Goal: Information Seeking & Learning: Compare options

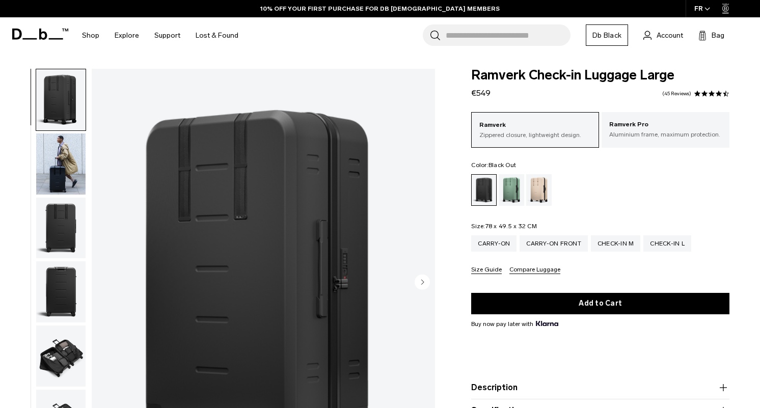
click at [423, 279] on circle "Next slide" at bounding box center [422, 282] width 15 height 15
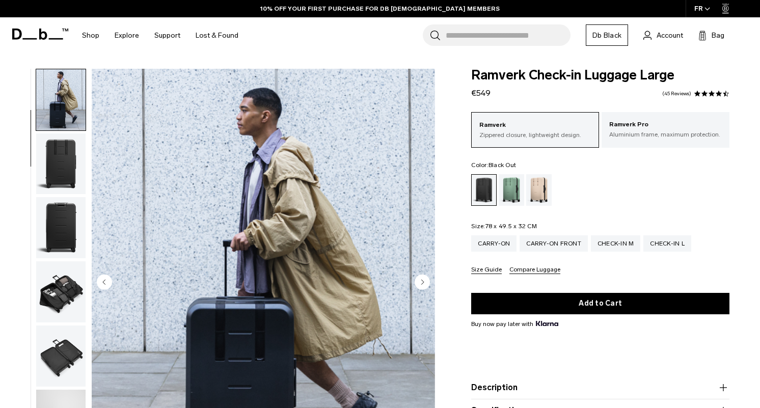
scroll to position [33, 0]
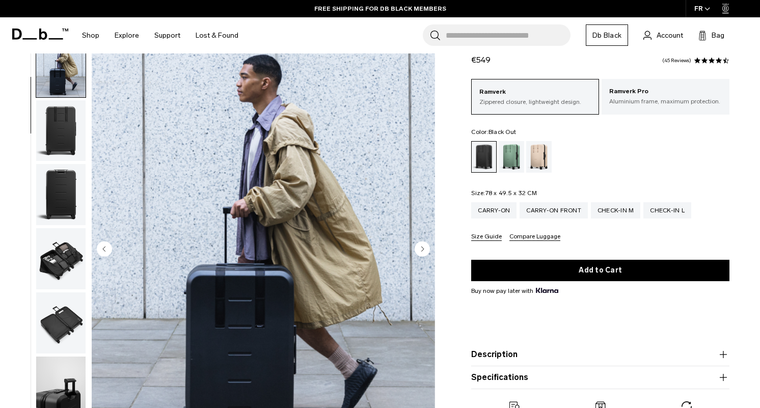
click at [427, 253] on circle "Next slide" at bounding box center [422, 248] width 15 height 15
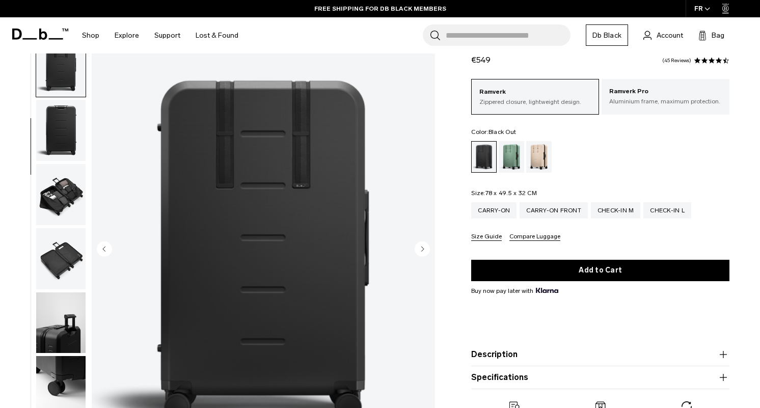
click at [427, 253] on circle "Next slide" at bounding box center [422, 248] width 15 height 15
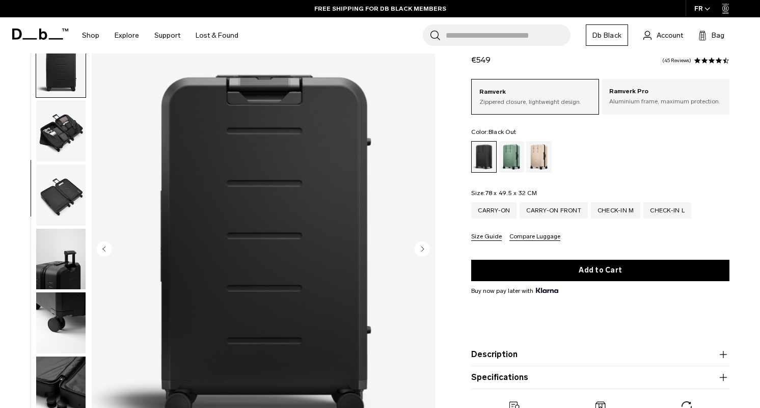
click at [427, 253] on circle "Next slide" at bounding box center [422, 248] width 15 height 15
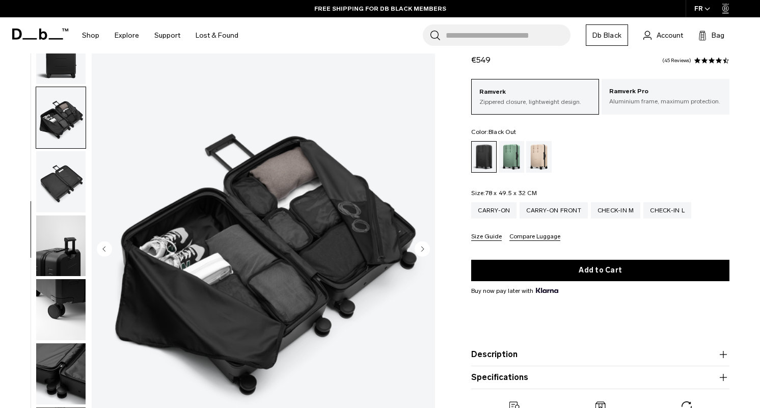
scroll to position [210, 0]
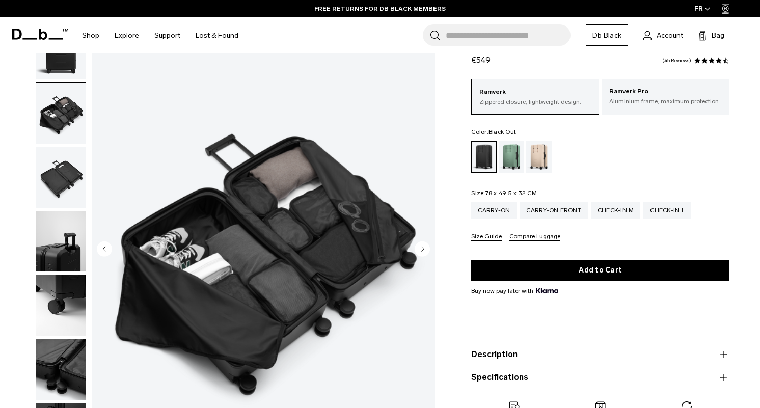
click at [427, 253] on circle "Next slide" at bounding box center [422, 248] width 15 height 15
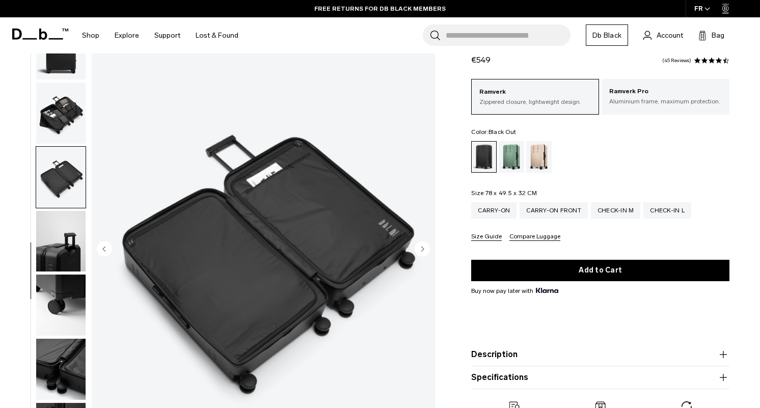
click at [427, 253] on circle "Next slide" at bounding box center [422, 248] width 15 height 15
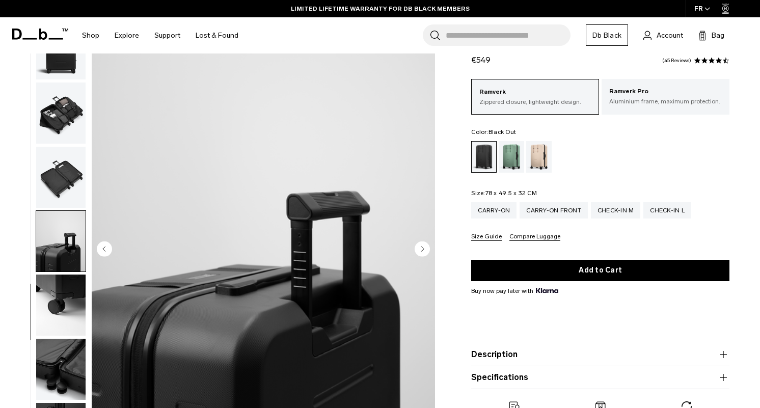
click at [427, 253] on circle "Next slide" at bounding box center [422, 248] width 15 height 15
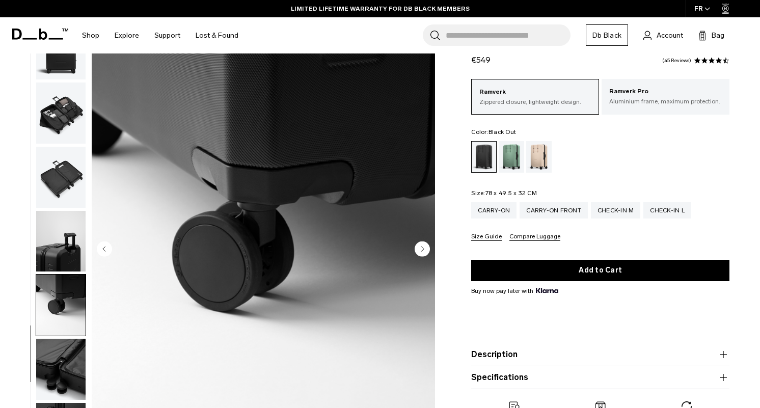
click at [427, 253] on circle "Next slide" at bounding box center [422, 248] width 15 height 15
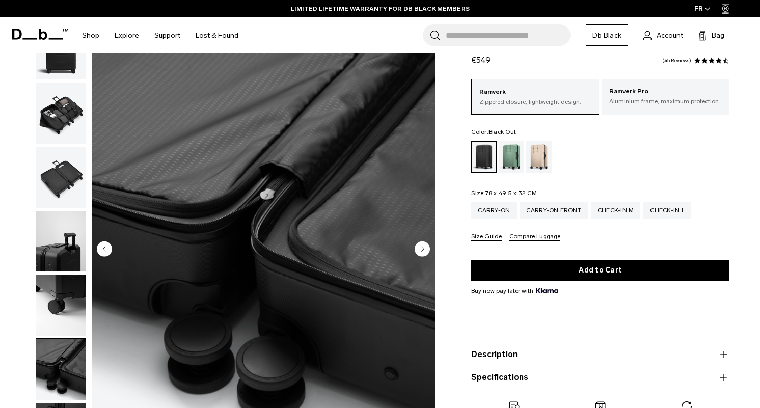
click at [427, 253] on circle "Next slide" at bounding box center [422, 248] width 15 height 15
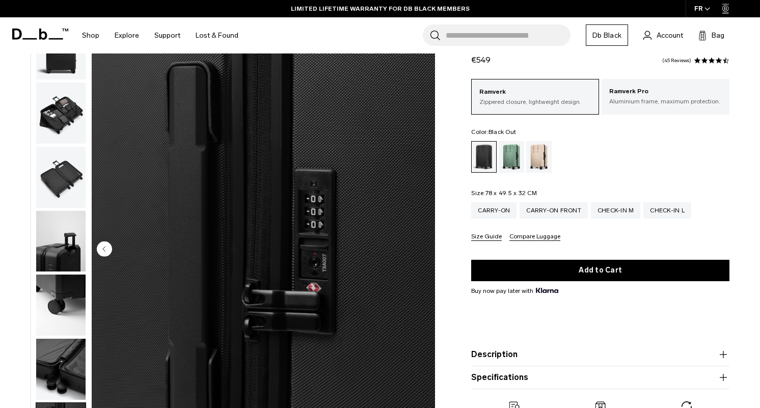
click at [427, 253] on img "10 / 10" at bounding box center [263, 250] width 343 height 429
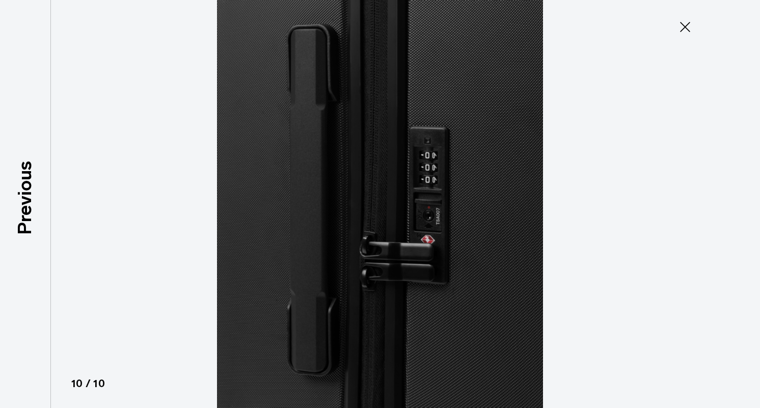
click at [722, 126] on div at bounding box center [380, 204] width 760 height 408
click at [687, 23] on icon at bounding box center [685, 27] width 16 height 16
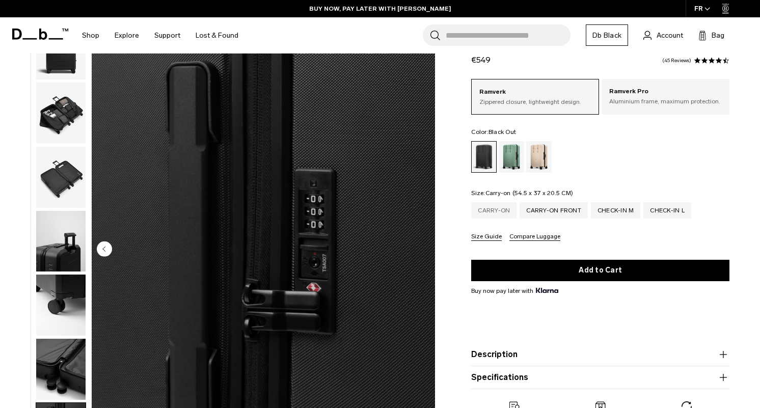
click at [504, 204] on div "Carry-on" at bounding box center [493, 210] width 45 height 16
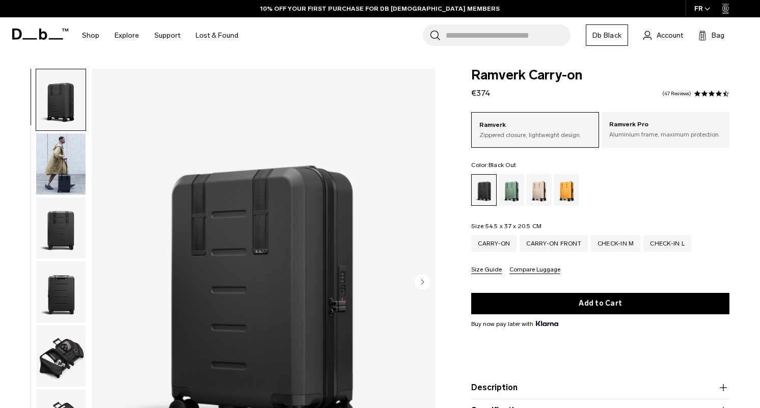
click at [423, 284] on circle "Next slide" at bounding box center [422, 282] width 15 height 15
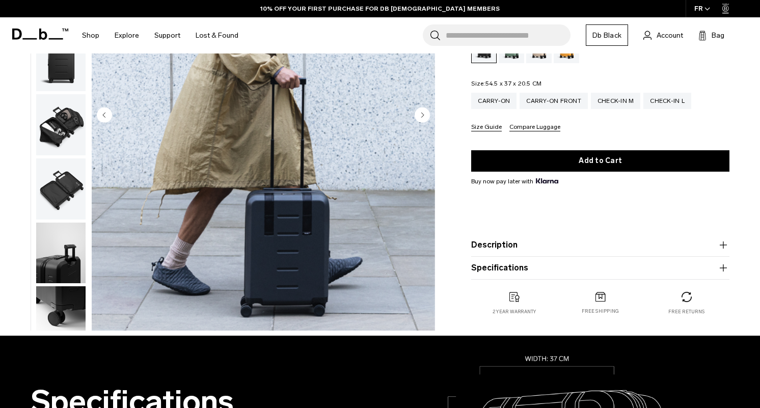
scroll to position [117, 0]
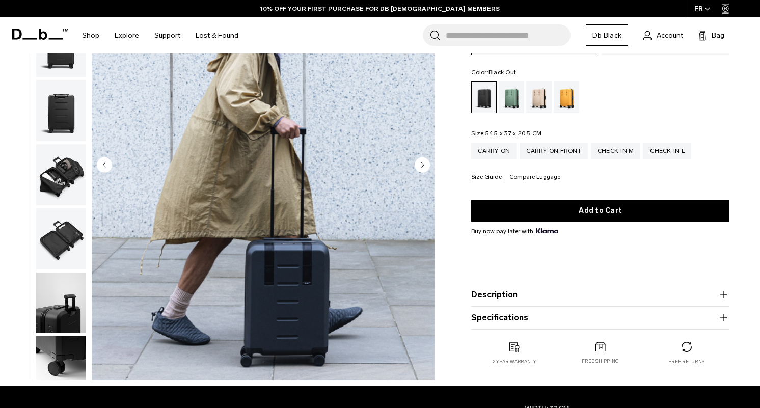
click at [420, 169] on circle "Next slide" at bounding box center [422, 164] width 15 height 15
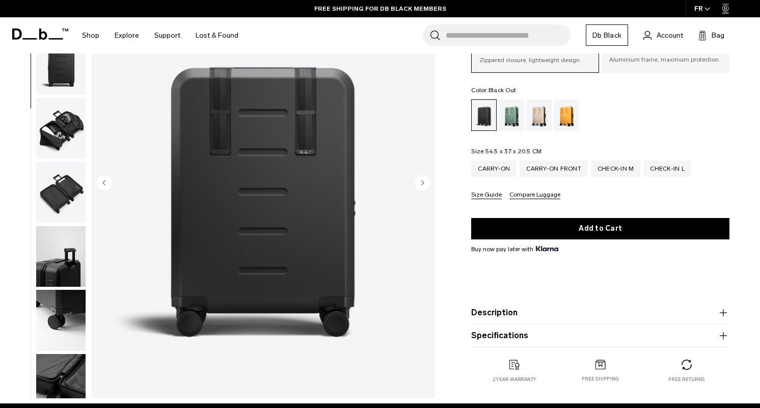
scroll to position [84, 0]
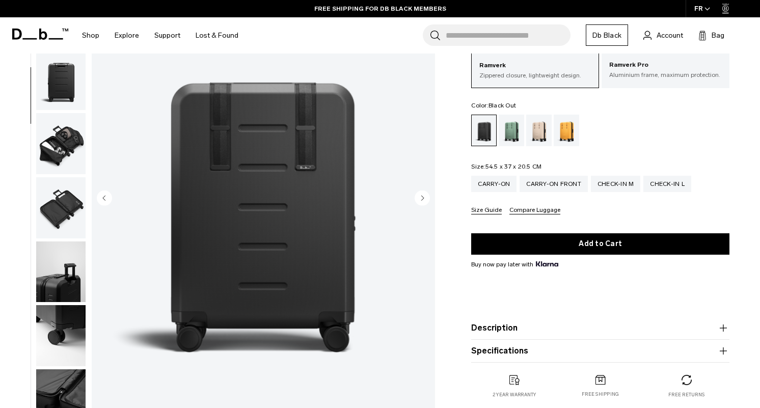
click at [423, 199] on circle "Next slide" at bounding box center [422, 197] width 15 height 15
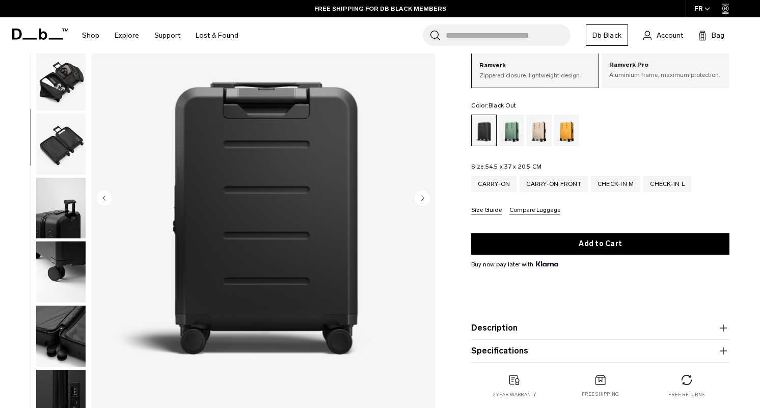
click at [423, 199] on circle "Next slide" at bounding box center [422, 197] width 15 height 15
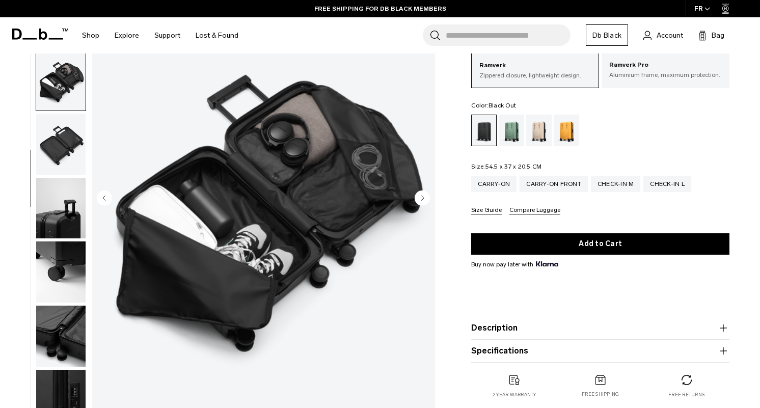
scroll to position [210, 0]
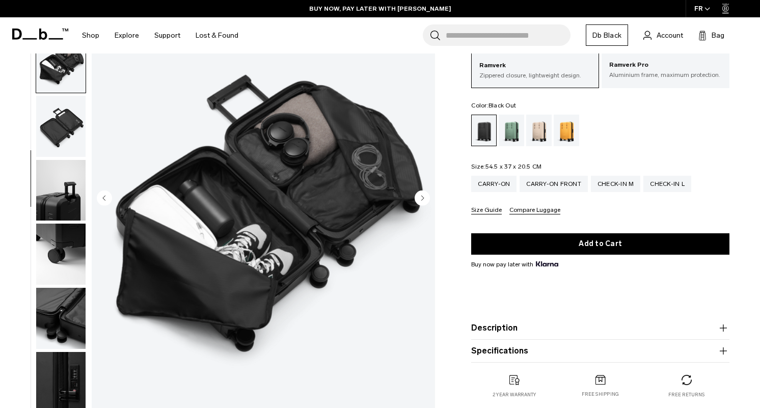
click at [423, 199] on circle "Next slide" at bounding box center [422, 197] width 15 height 15
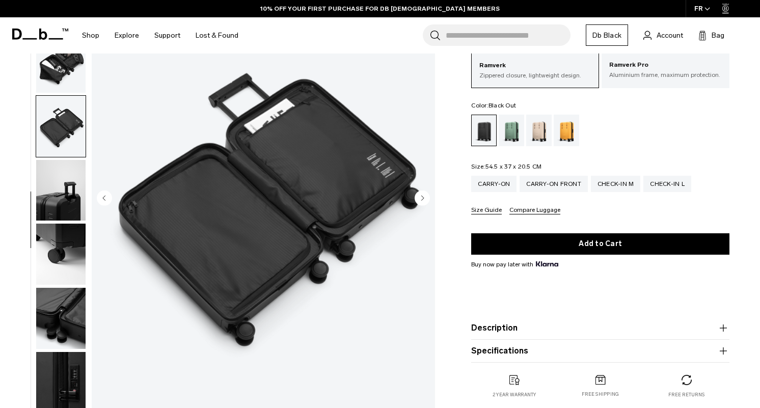
click at [423, 199] on circle "Next slide" at bounding box center [422, 197] width 15 height 15
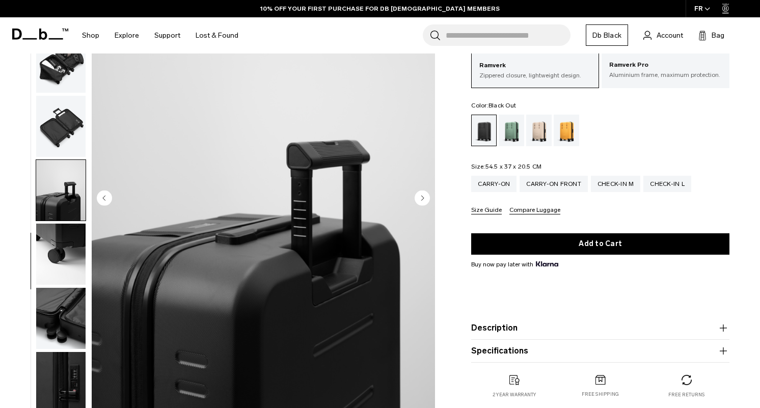
click at [423, 199] on circle "Next slide" at bounding box center [422, 197] width 15 height 15
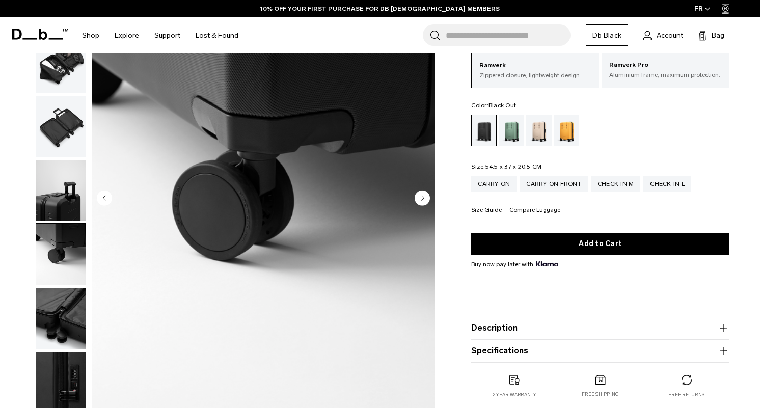
click at [423, 199] on circle "Next slide" at bounding box center [422, 197] width 15 height 15
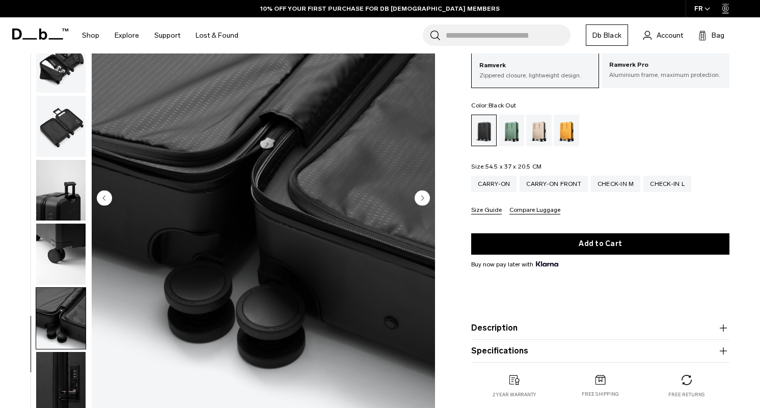
click at [423, 199] on circle "Next slide" at bounding box center [422, 197] width 15 height 15
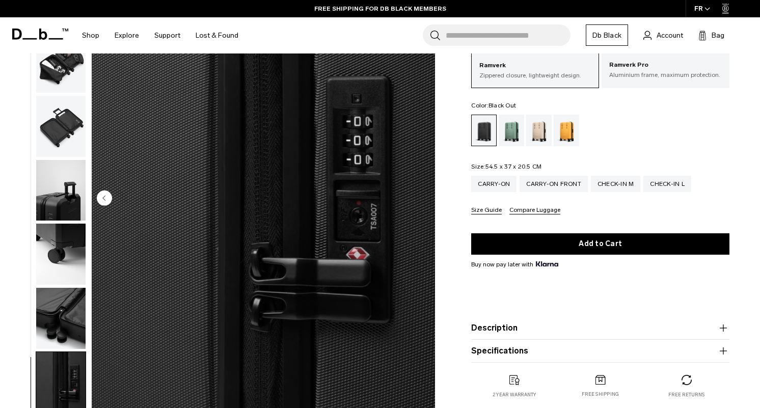
click at [423, 199] on img "10 / 10" at bounding box center [263, 199] width 343 height 429
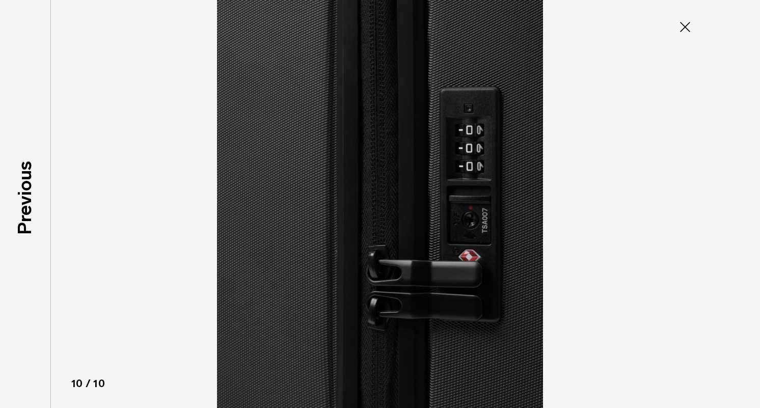
click at [688, 23] on icon at bounding box center [685, 27] width 10 height 10
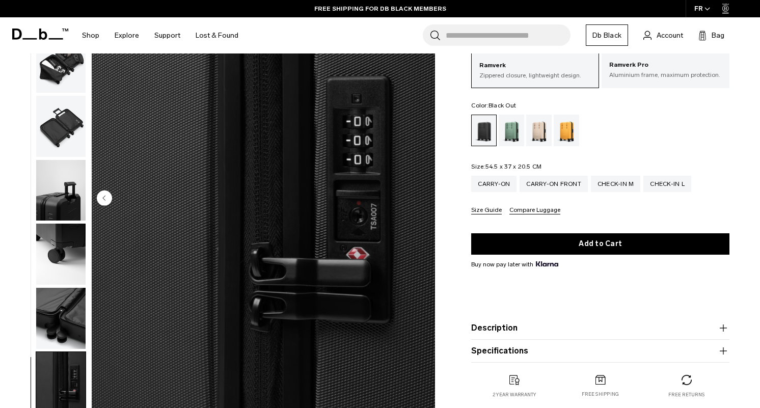
click at [589, 135] on ul at bounding box center [600, 131] width 258 height 32
click at [568, 134] on div "Parhelion Orange" at bounding box center [567, 131] width 26 height 32
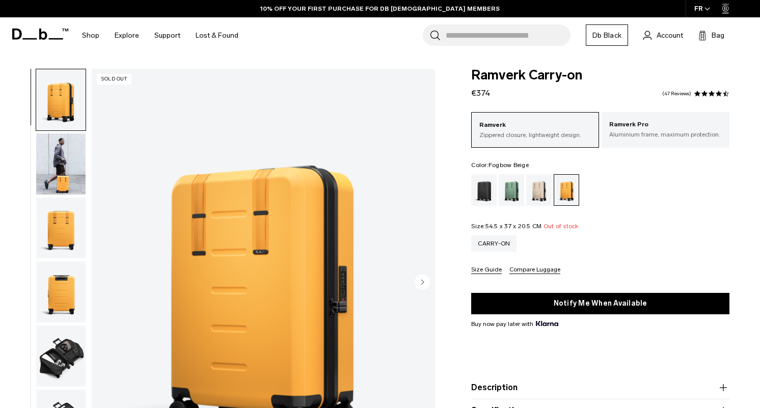
click at [538, 188] on div "Fogbow Beige" at bounding box center [539, 190] width 26 height 32
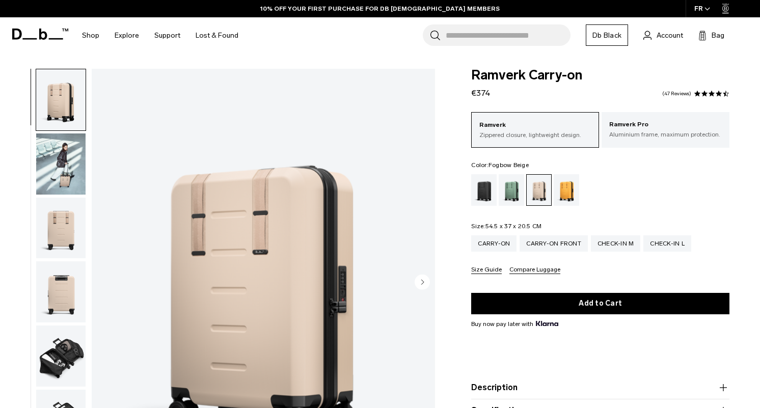
click at [512, 189] on div "Green Ray" at bounding box center [512, 190] width 26 height 32
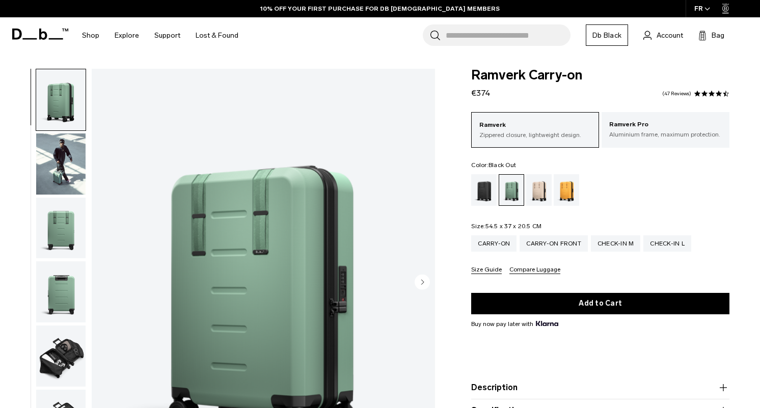
click at [489, 194] on div "Black Out" at bounding box center [484, 190] width 26 height 32
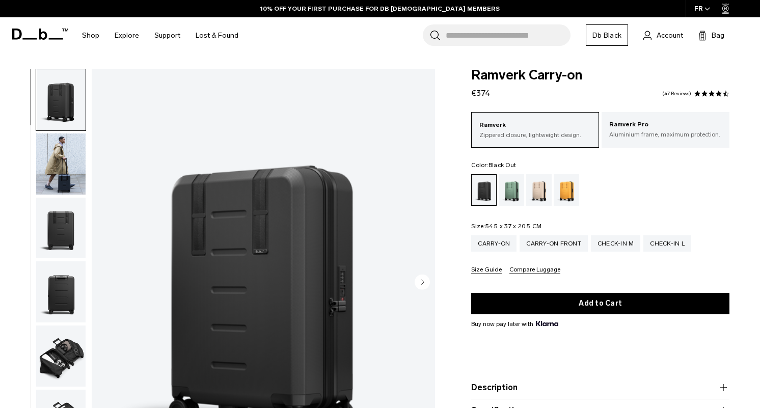
click at [40, 29] on icon at bounding box center [43, 34] width 8 height 11
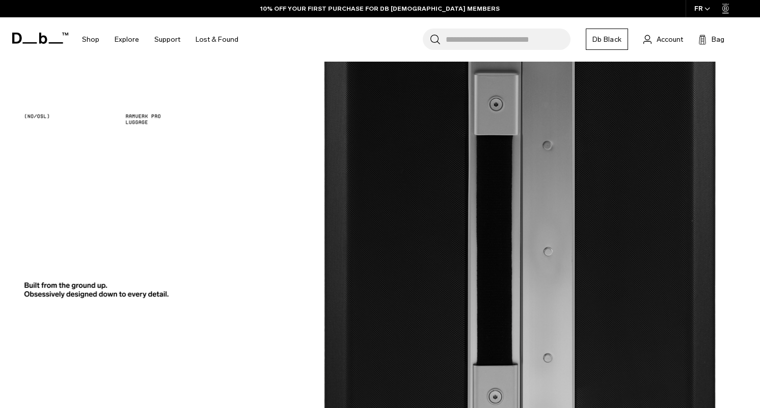
scroll to position [1761, 0]
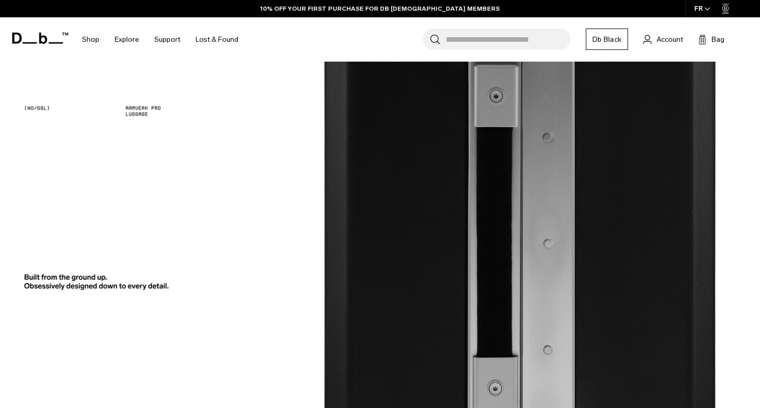
click at [439, 202] on img at bounding box center [380, 123] width 760 height 708
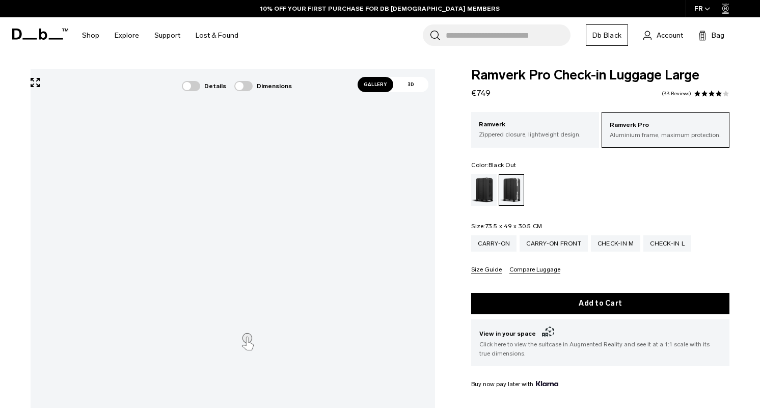
click at [487, 194] on div "Black Out" at bounding box center [484, 190] width 26 height 32
click at [509, 189] on div "Silver" at bounding box center [512, 190] width 26 height 32
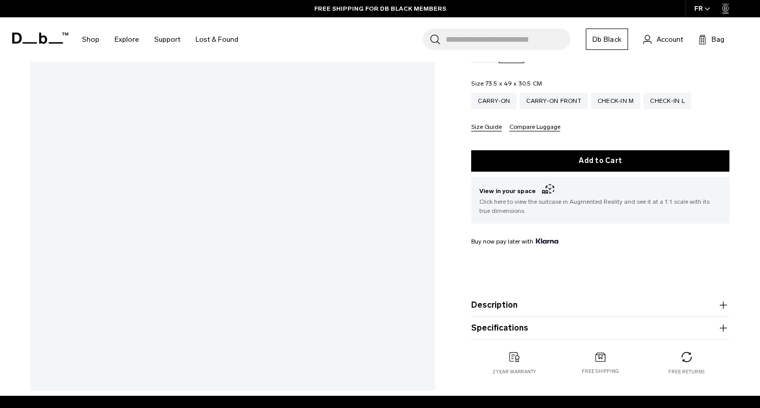
scroll to position [154, 0]
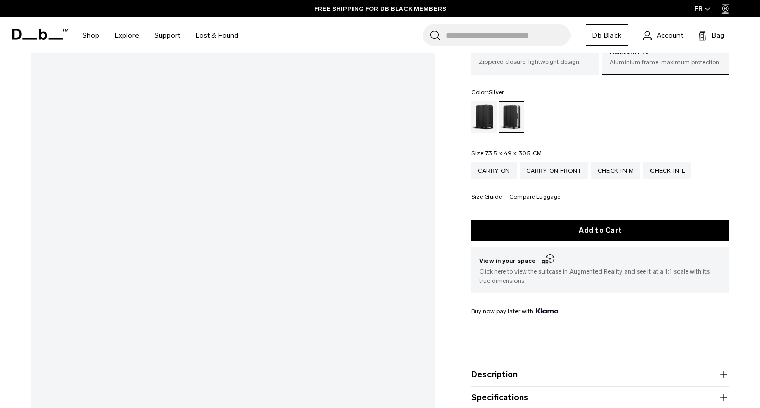
click at [0, 158] on html "Skip to content BUY NOW, PAY LATER WITH [PERSON_NAME] 10% OFF YOUR FIRST PURCHA…" at bounding box center [380, 50] width 760 height 408
click at [0, 152] on html "Skip to content BUY NOW, PAY LATER WITH [PERSON_NAME] 10% OFF YOUR FIRST PURCHA…" at bounding box center [380, 50] width 760 height 408
click at [493, 172] on div "Carry-on" at bounding box center [493, 170] width 45 height 16
